Goal: Complete application form: Complete application form

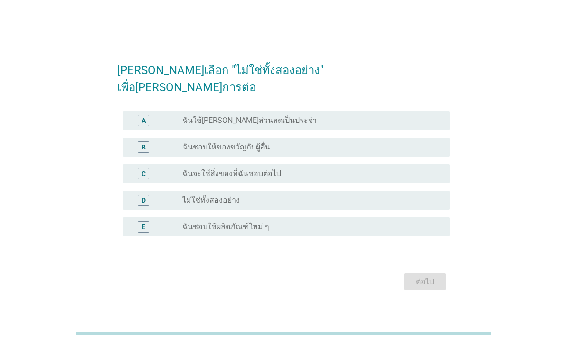
click at [282, 205] on div "radio_button_unchecked ไม่ใช่ทั้งสองอย่าง" at bounding box center [308, 201] width 252 height 10
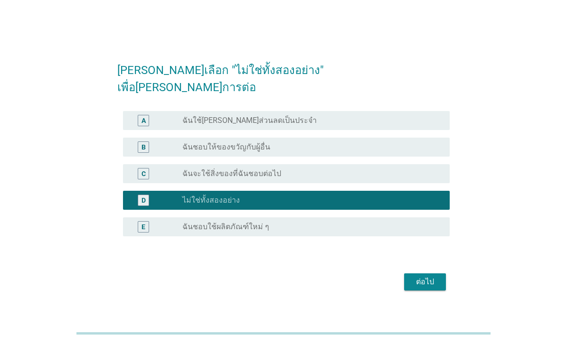
click at [422, 291] on button "ต่อไป" at bounding box center [425, 282] width 42 height 17
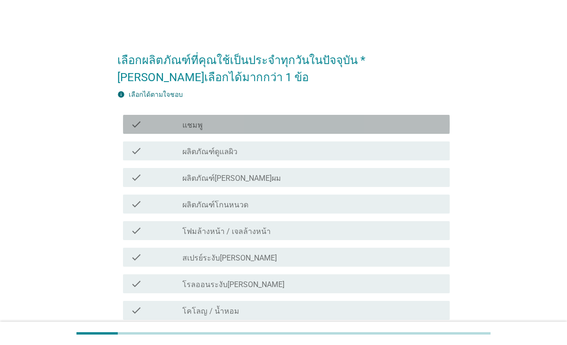
click at [413, 134] on div "check check_box_outline_blank แชมพู" at bounding box center [286, 124] width 327 height 19
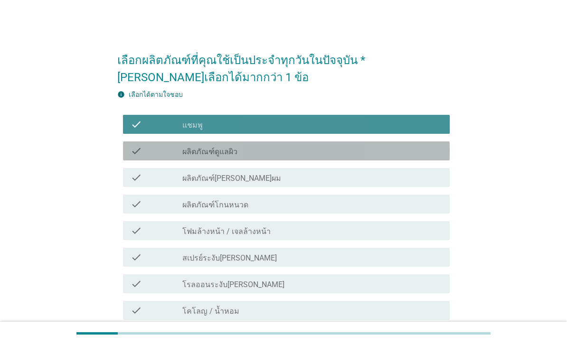
click at [359, 157] on div "check check_box_outline_blank ผลิตภัณฑ์ดูแลผิว" at bounding box center [286, 151] width 327 height 19
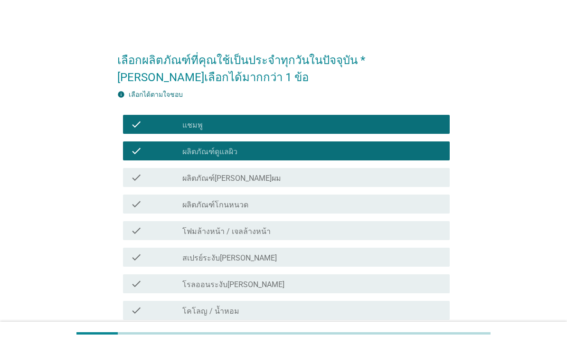
click at [329, 182] on div "check_box_outline_blank ผลิตภัณฑ์[PERSON_NAME]ผม" at bounding box center [312, 177] width 260 height 11
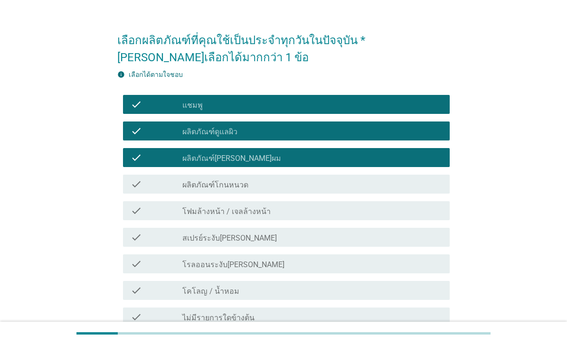
scroll to position [20, 0]
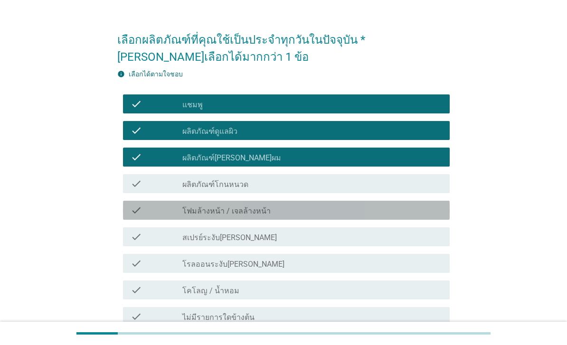
click at [321, 216] on div "check check_box_outline_blank โฟมล้างหน้า / เจลล้างหน้า" at bounding box center [286, 210] width 327 height 19
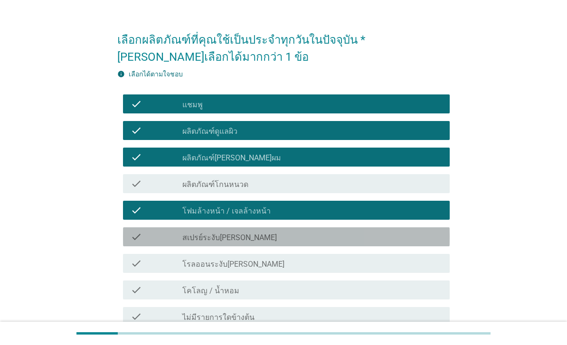
click at [306, 245] on div "check check_box_outline_blank สเปรย์ระงับ[PERSON_NAME]" at bounding box center [286, 237] width 327 height 19
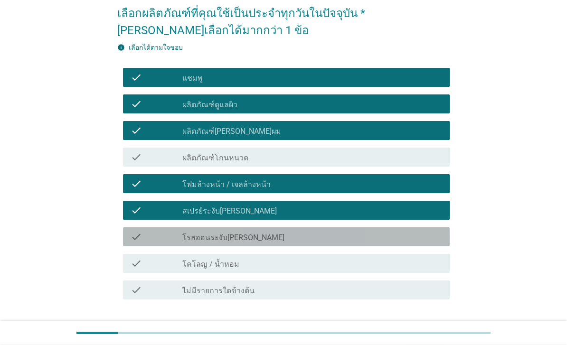
scroll to position [59, 0]
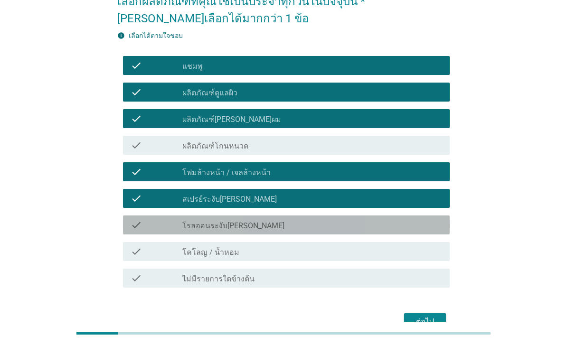
click at [299, 231] on div "check check_box_outline_blank โรลออนระงับ[PERSON_NAME]" at bounding box center [286, 225] width 327 height 19
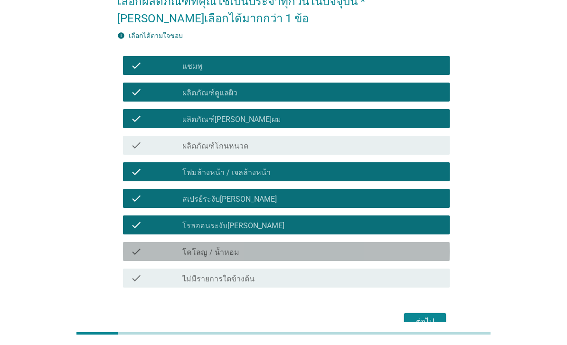
click at [278, 257] on div "check_box_outline_blank โคโลญ / น้ำหอม" at bounding box center [312, 251] width 260 height 11
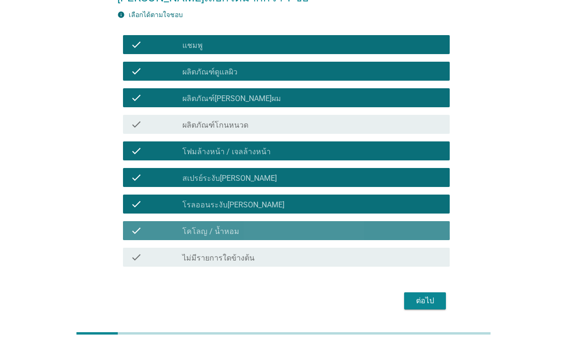
scroll to position [82, 0]
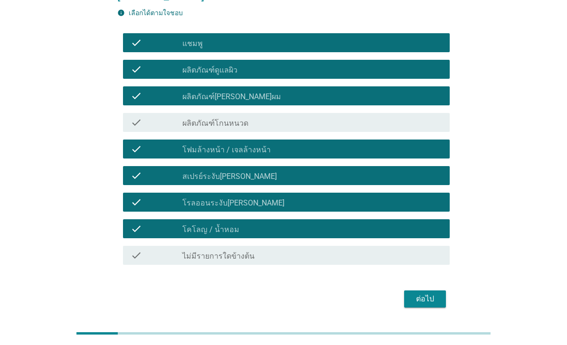
click at [424, 301] on div "ต่อไป" at bounding box center [425, 299] width 27 height 11
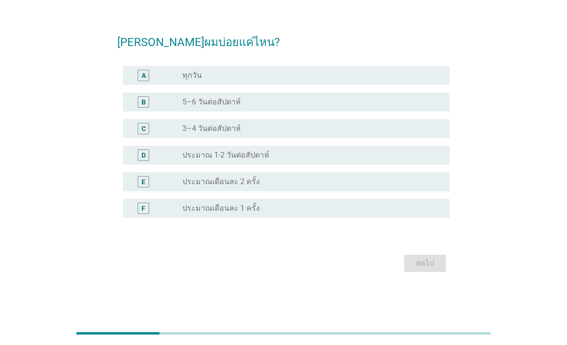
scroll to position [0, 0]
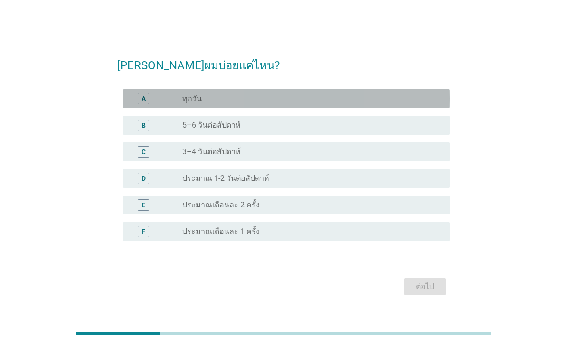
click at [413, 105] on div "radio_button_unchecked ทุกวัน" at bounding box center [312, 98] width 260 height 11
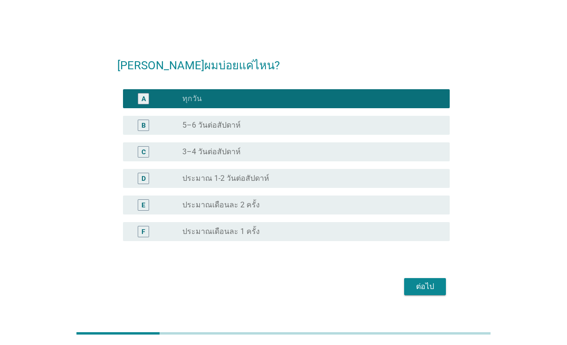
click at [422, 293] on div "ต่อไป" at bounding box center [425, 286] width 27 height 11
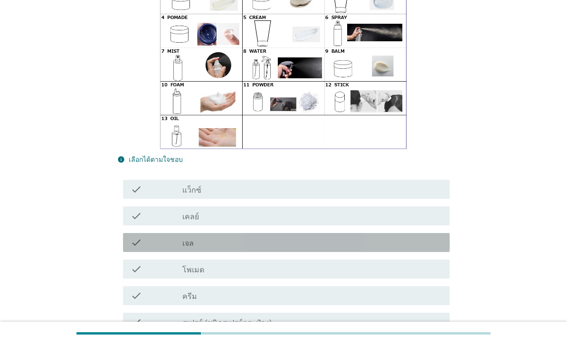
click at [284, 252] on div "check check_box_outline_blank เจล" at bounding box center [286, 242] width 327 height 19
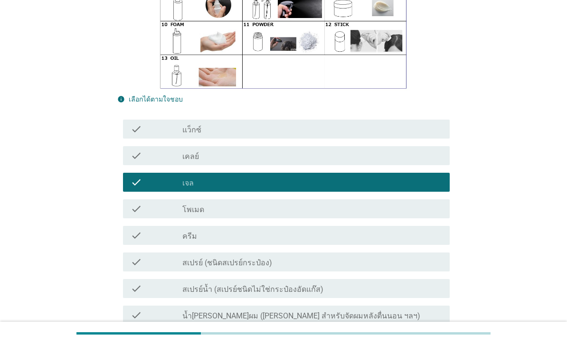
click at [267, 268] on label "สเปรย์ (ชนิดสเปรย์กระป๋อง)" at bounding box center [227, 264] width 90 height 10
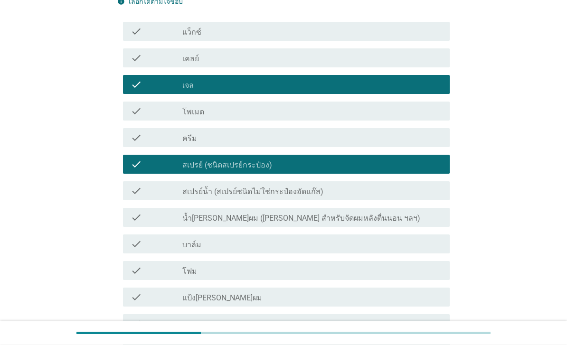
scroll to position [274, 0]
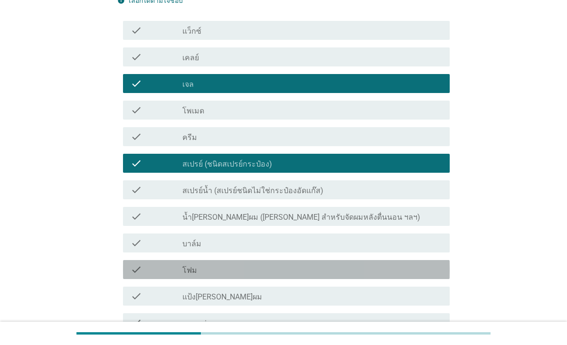
click at [279, 279] on div "check check_box_outline_blank โฟม" at bounding box center [286, 269] width 327 height 19
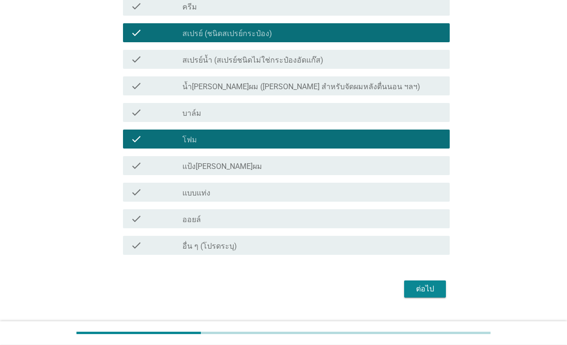
scroll to position [410, 0]
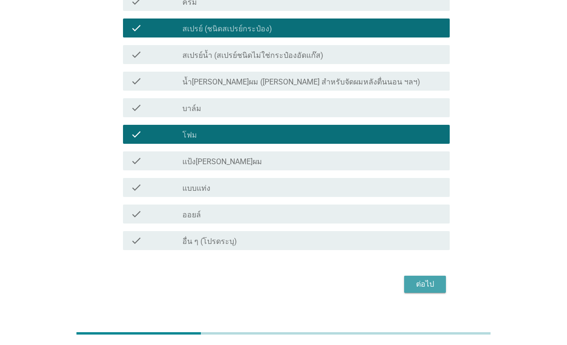
click at [419, 290] on div "ต่อไป" at bounding box center [425, 284] width 27 height 11
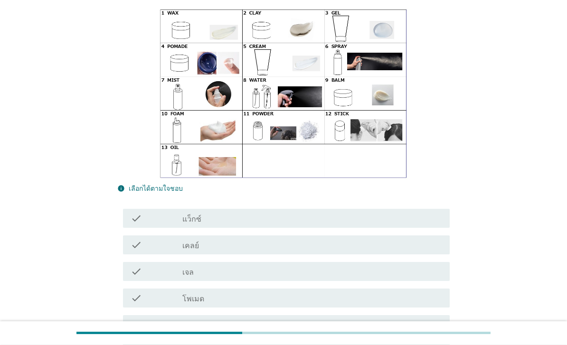
scroll to position [103, 0]
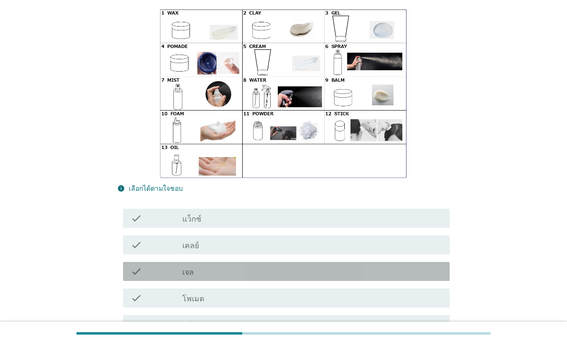
click at [299, 273] on div "check_box_outline_blank เจล" at bounding box center [312, 271] width 260 height 11
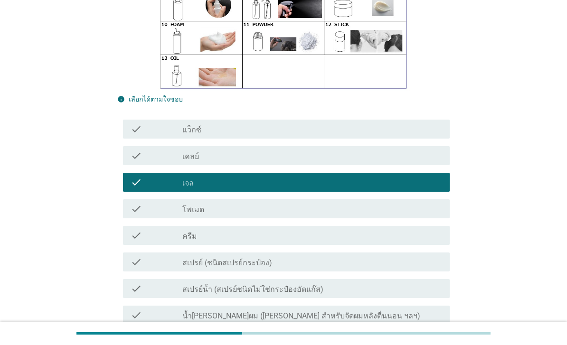
scroll to position [207, 0]
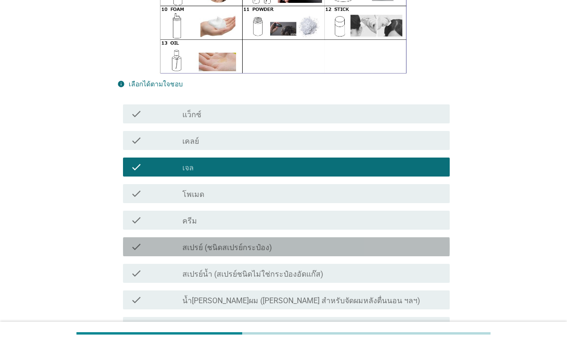
click at [314, 251] on div "check check_box_outline_blank สเปรย์ (ชนิดสเปรย์กระป๋อง)" at bounding box center [286, 247] width 327 height 19
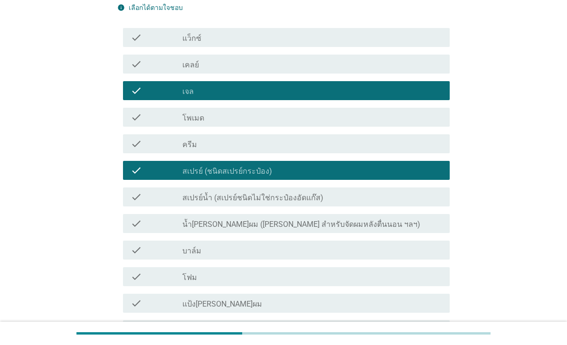
click at [301, 280] on div "check check_box_outline_blank โฟม" at bounding box center [286, 277] width 327 height 19
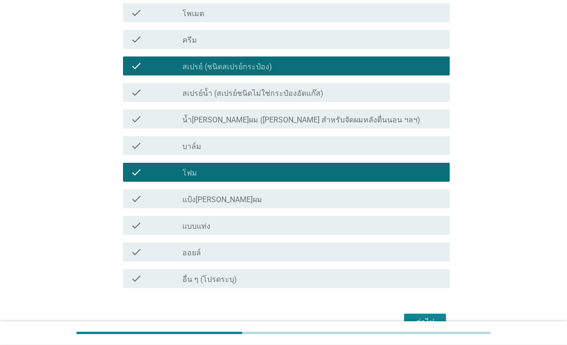
scroll to position [389, 0]
click at [425, 321] on div "ต่อไป" at bounding box center [425, 322] width 27 height 11
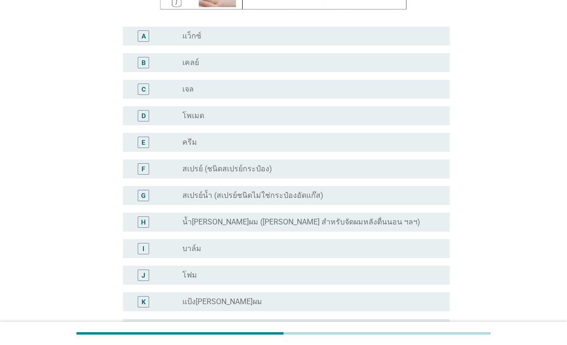
click at [286, 274] on div "radio_button_unchecked โฟม" at bounding box center [308, 276] width 252 height 10
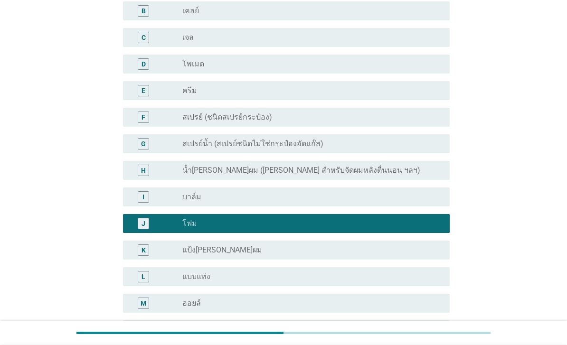
scroll to position [407, 0]
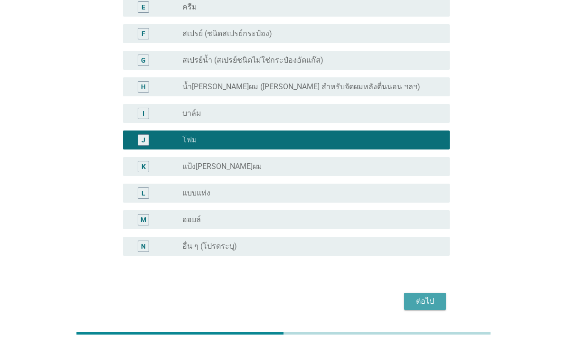
click at [418, 297] on div "ต่อไป" at bounding box center [425, 301] width 27 height 11
